Goal: Task Accomplishment & Management: Manage account settings

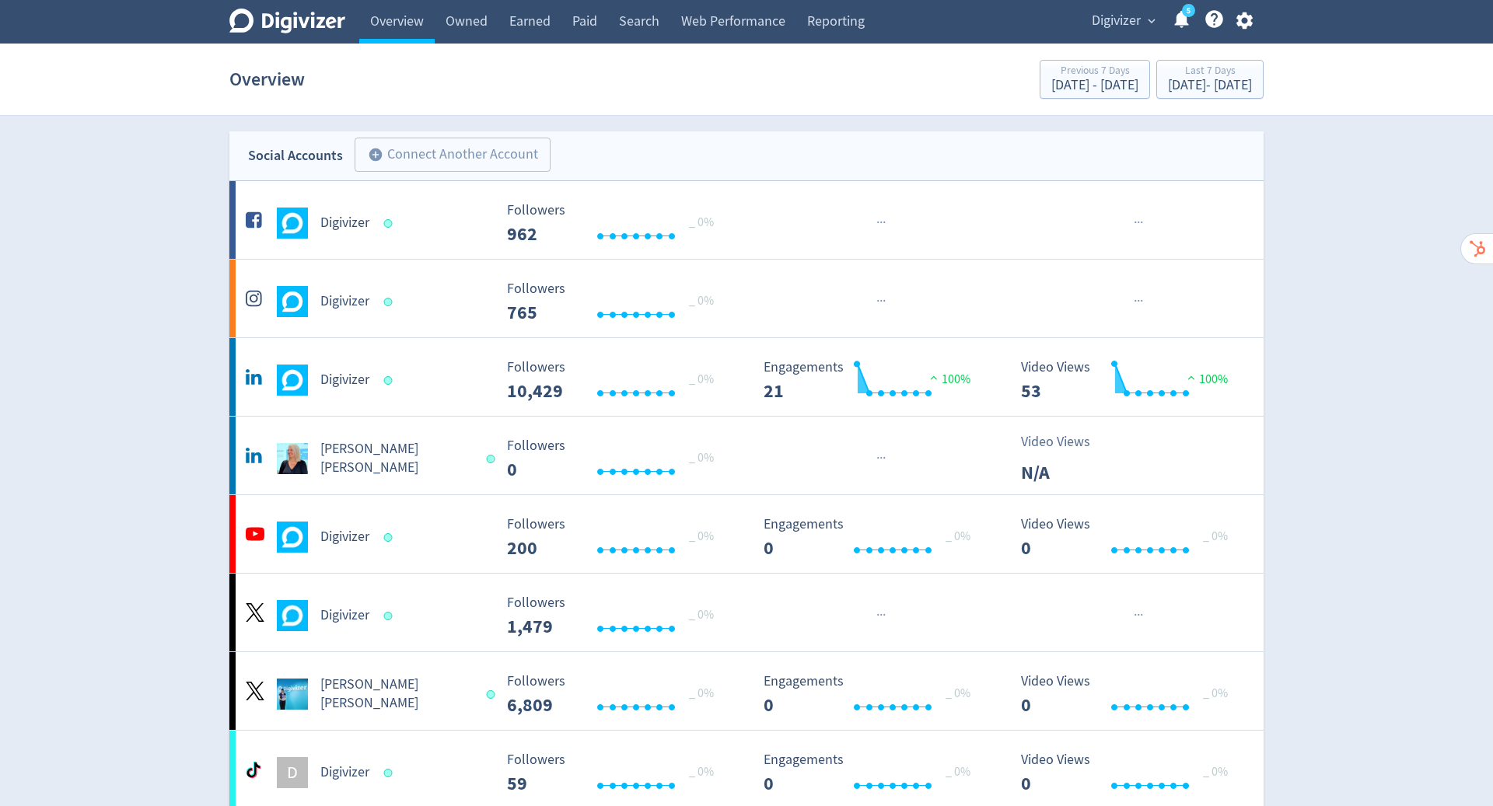
click at [1250, 20] on icon "button" at bounding box center [1244, 20] width 21 height 21
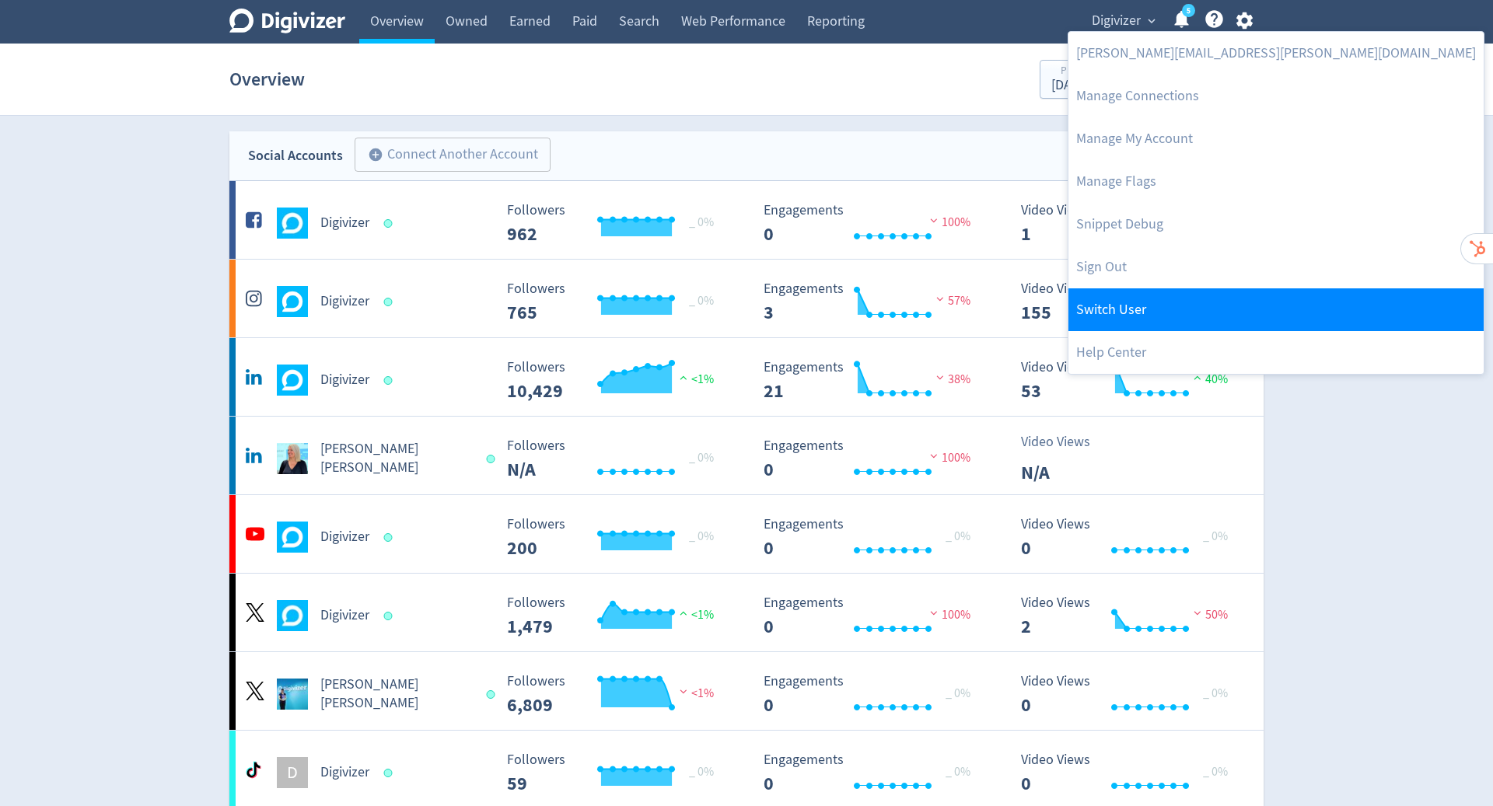
click at [1187, 300] on link "Switch User" at bounding box center [1275, 309] width 415 height 43
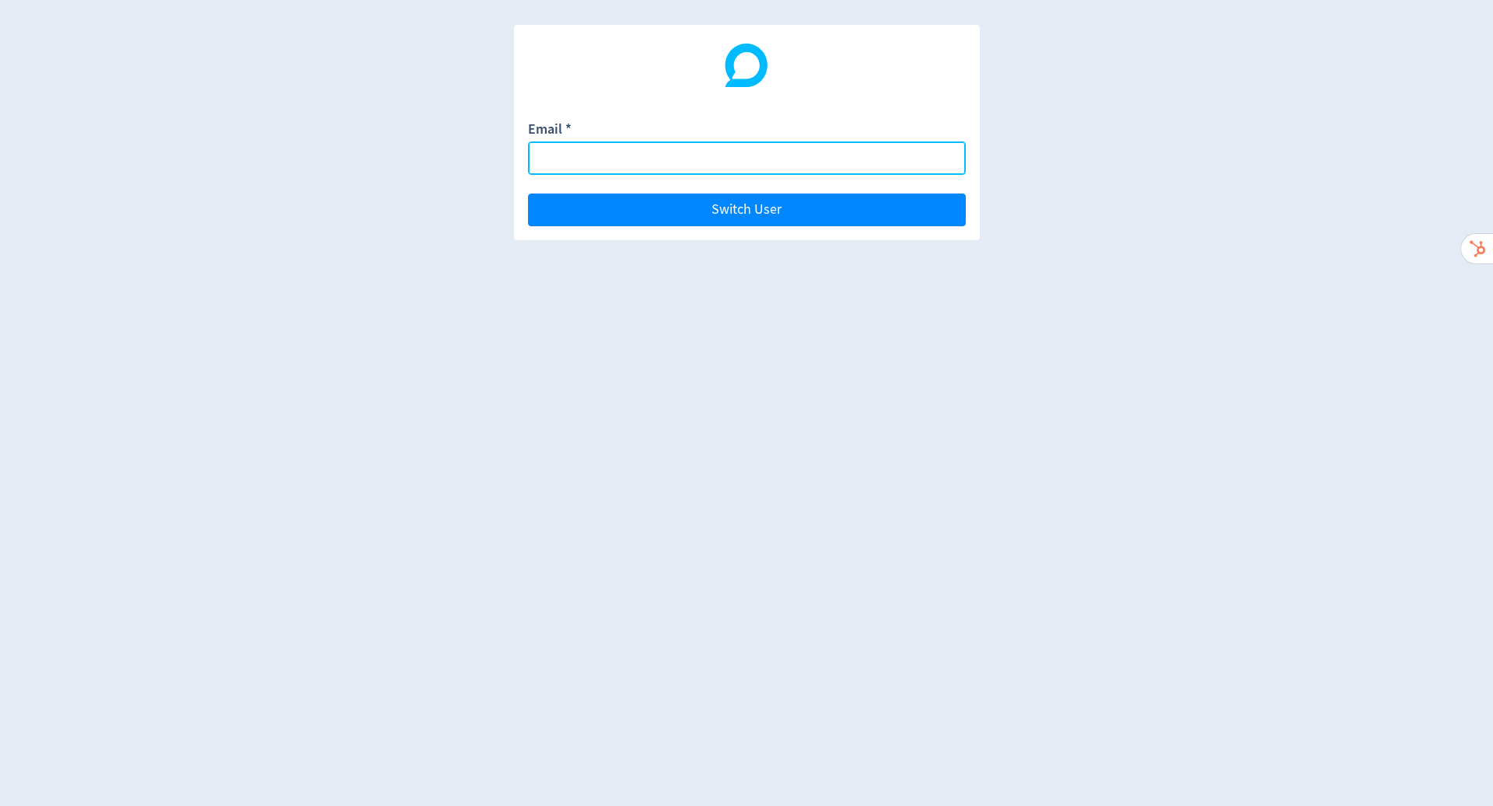
click at [679, 157] on input "Email *" at bounding box center [747, 157] width 438 height 33
paste input "[EMAIL_ADDRESS][PERSON_NAME][DOMAIN_NAME]"
click at [528, 194] on button "Switch User" at bounding box center [747, 210] width 438 height 33
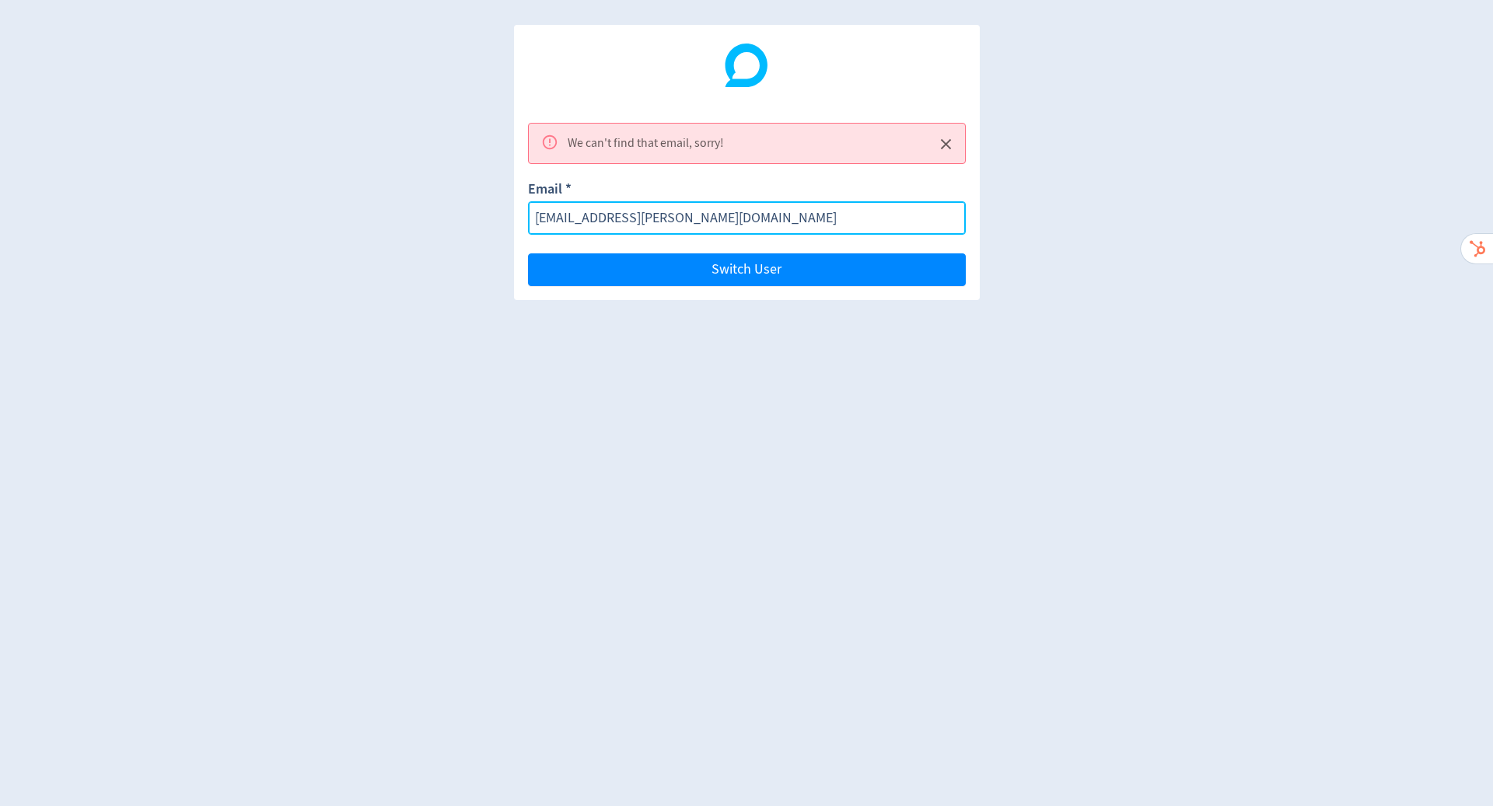
click at [536, 215] on input "[EMAIL_ADDRESS][PERSON_NAME][DOMAIN_NAME]" at bounding box center [747, 217] width 438 height 33
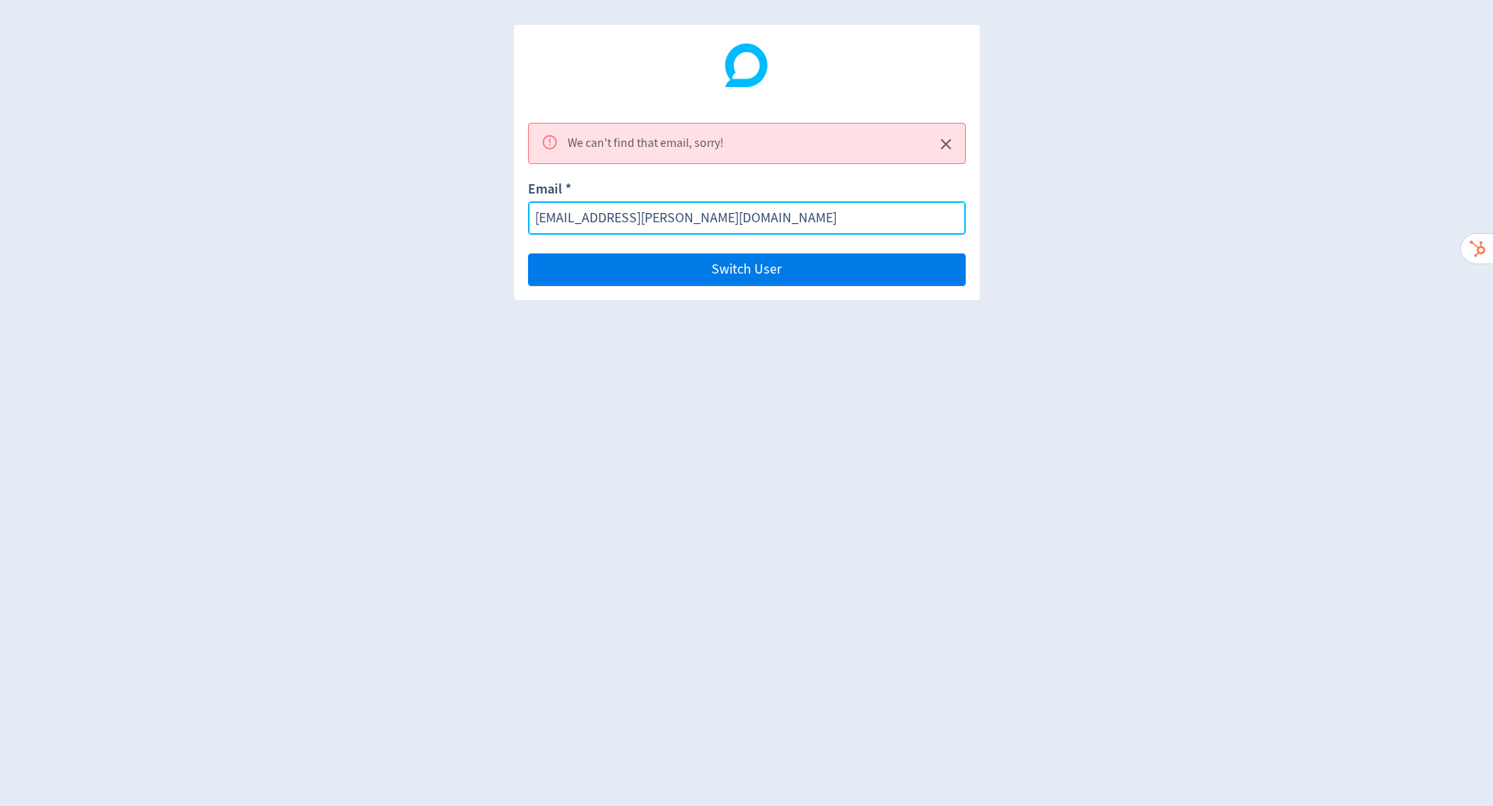
type input "[EMAIL_ADDRESS][PERSON_NAME][DOMAIN_NAME]"
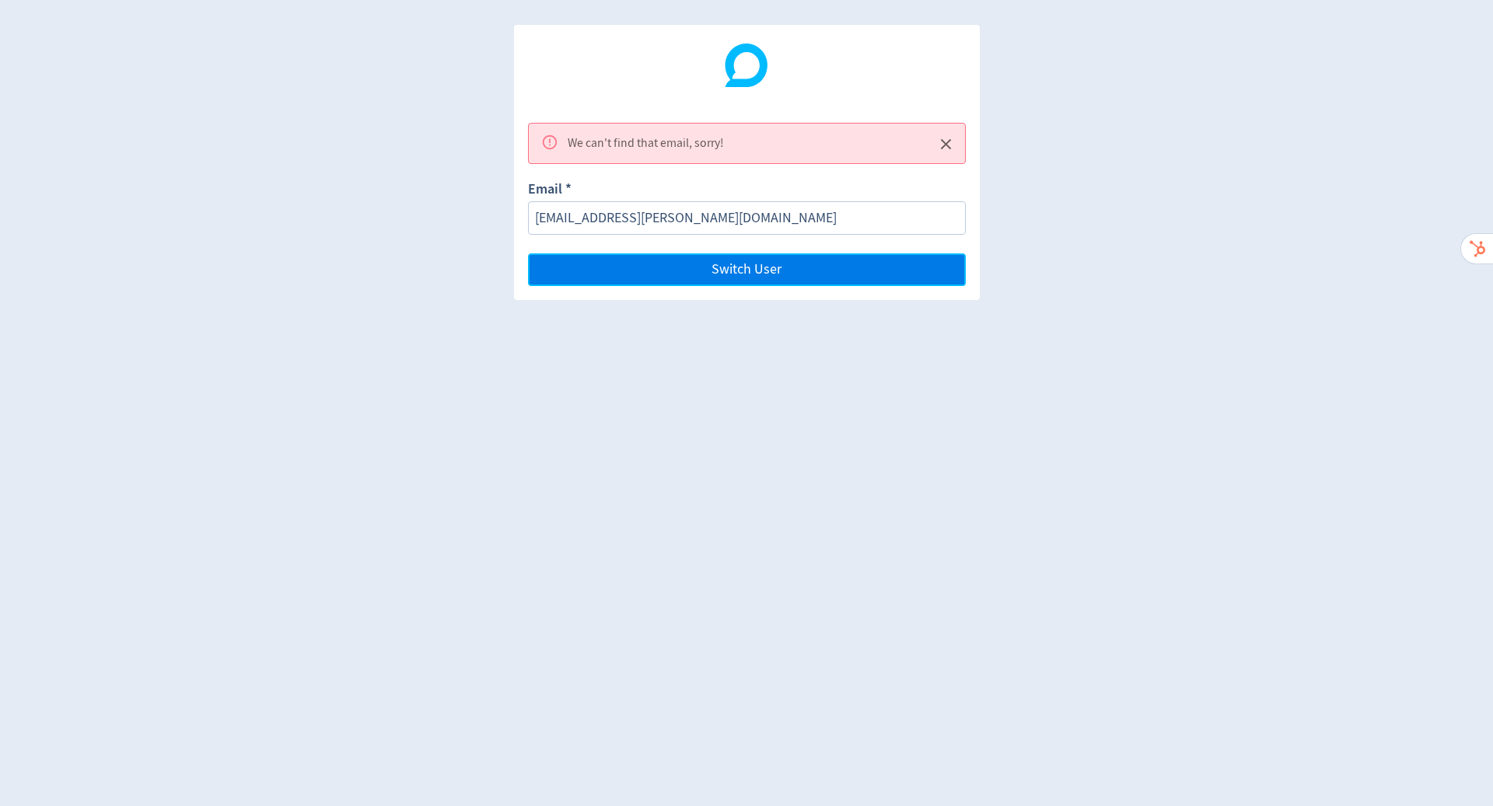
click at [858, 268] on button "Switch User" at bounding box center [747, 269] width 438 height 33
